Goal: Information Seeking & Learning: Learn about a topic

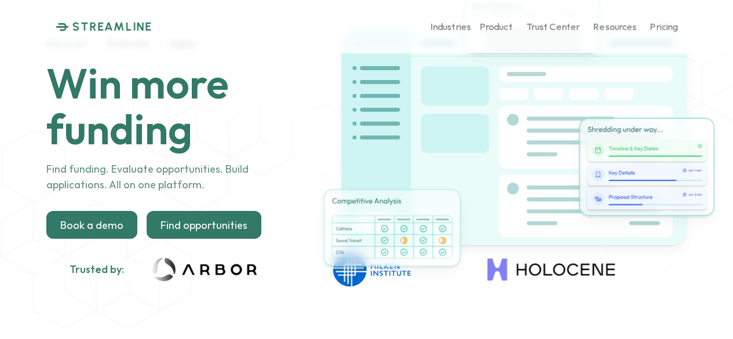
click at [219, 223] on p "Find opportunities" at bounding box center [204, 225] width 87 height 13
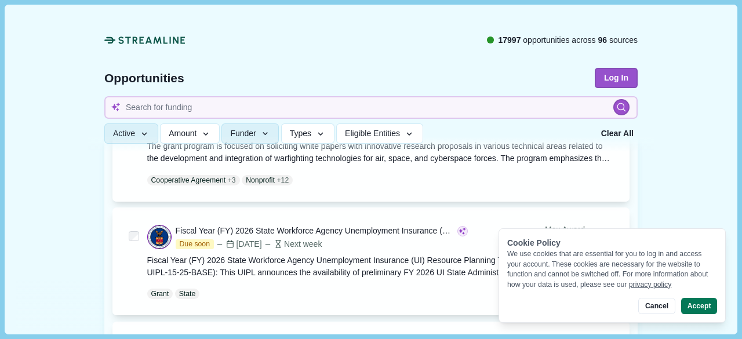
scroll to position [649, 0]
